Goal: Task Accomplishment & Management: Complete application form

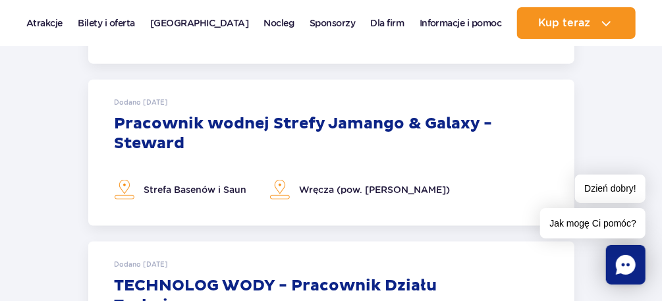
scroll to position [614, 0]
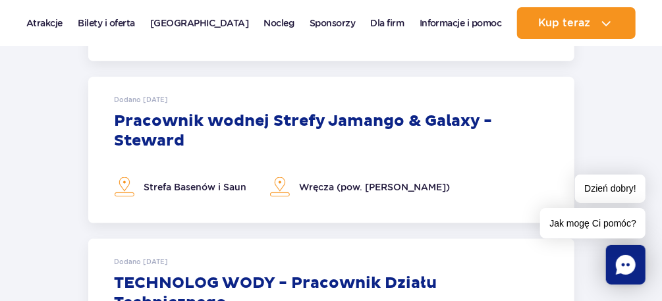
click at [334, 117] on link "Szczegóły oferty" at bounding box center [331, 150] width 486 height 146
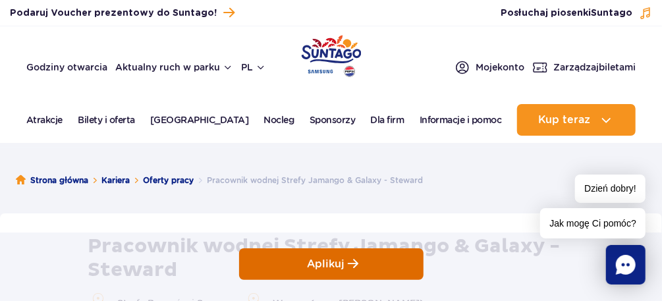
click at [340, 258] on p "Aplikuj" at bounding box center [326, 264] width 38 height 13
